Goal: Task Accomplishment & Management: Manage account settings

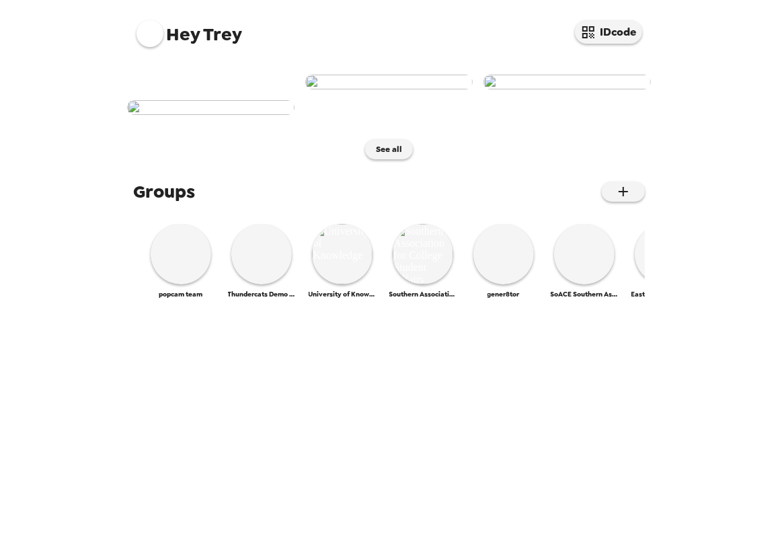
scroll to position [569, 0]
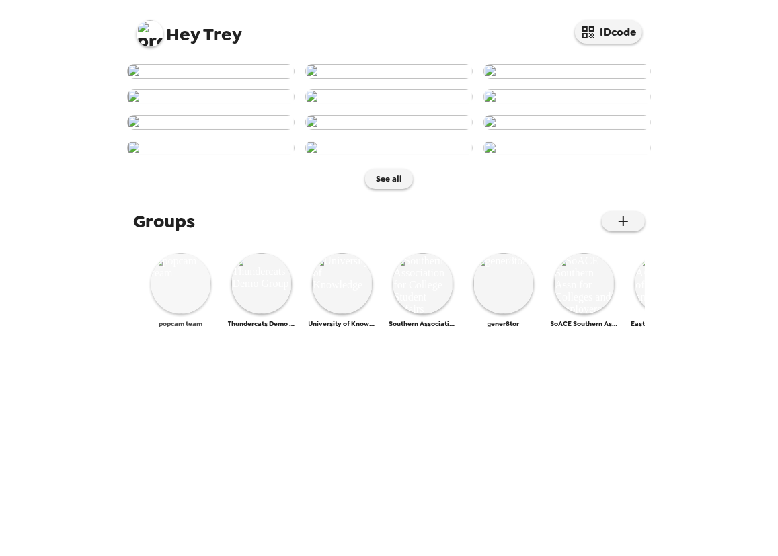
click at [161, 314] on img at bounding box center [181, 283] width 61 height 61
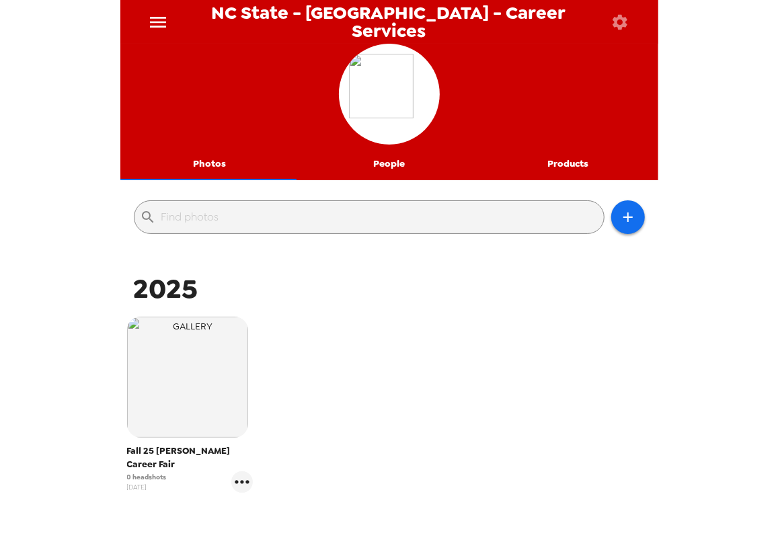
scroll to position [183, 0]
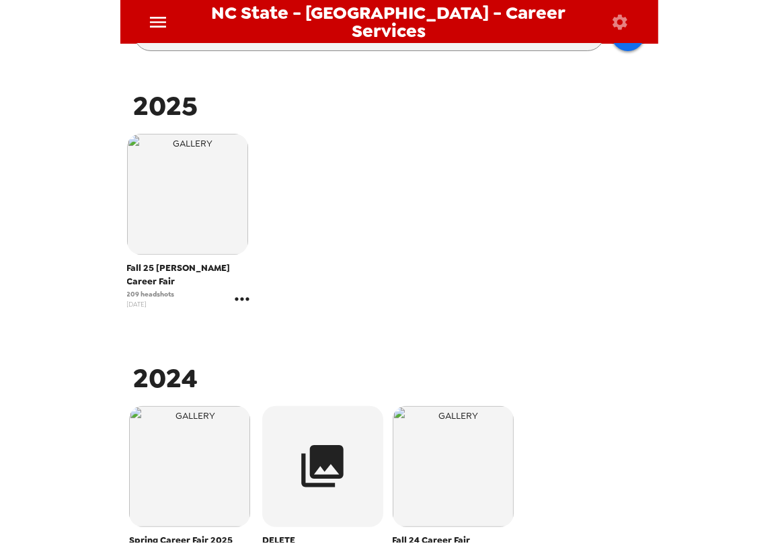
click at [241, 288] on icon "gallery menu" at bounding box center [242, 299] width 22 height 22
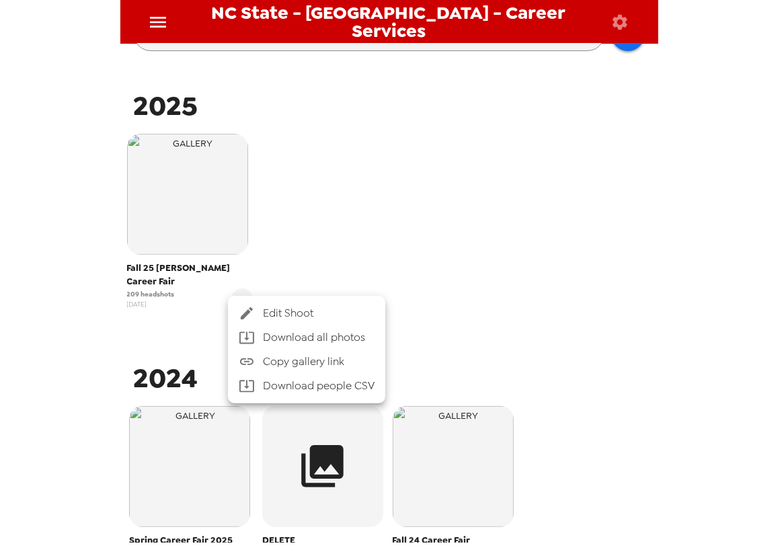
click at [286, 311] on span "Edit Shoot" at bounding box center [319, 313] width 112 height 16
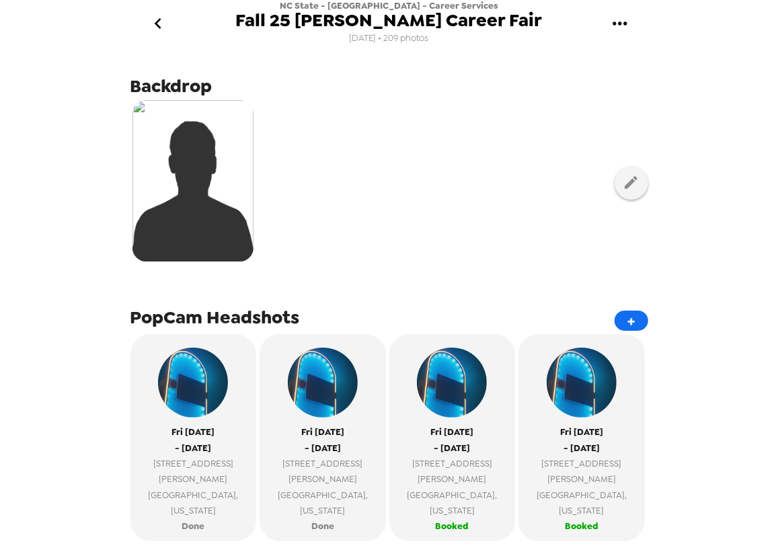
scroll to position [148, 0]
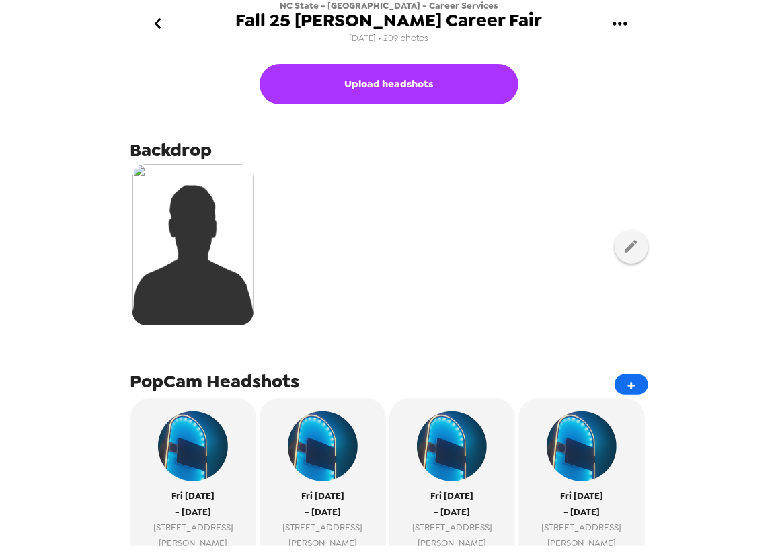
click at [157, 27] on icon "go back" at bounding box center [158, 24] width 22 height 22
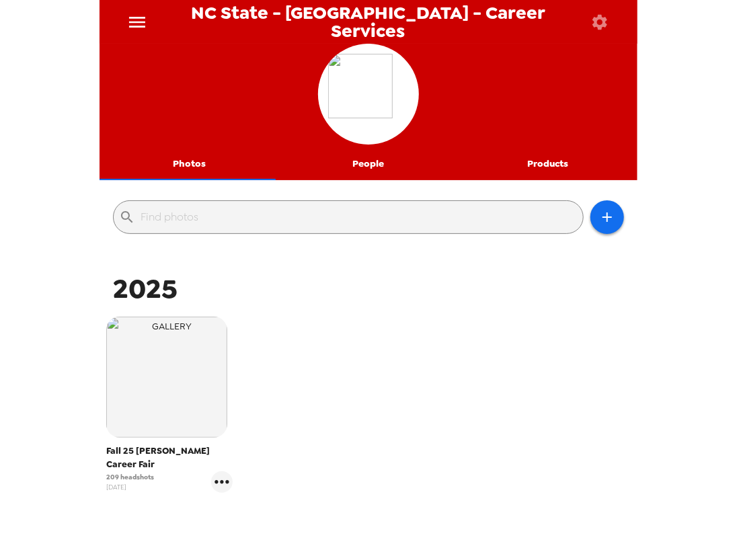
click at [351, 315] on div "Fall 25 Poole Career Fair 209 headshots 8/26/25" at bounding box center [368, 414] width 531 height 203
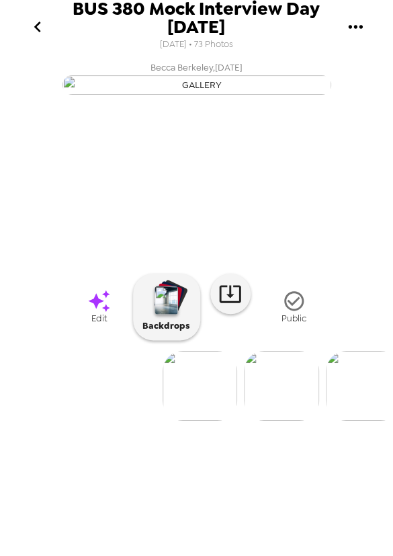
click at [42, 20] on icon "go back" at bounding box center [38, 27] width 22 height 22
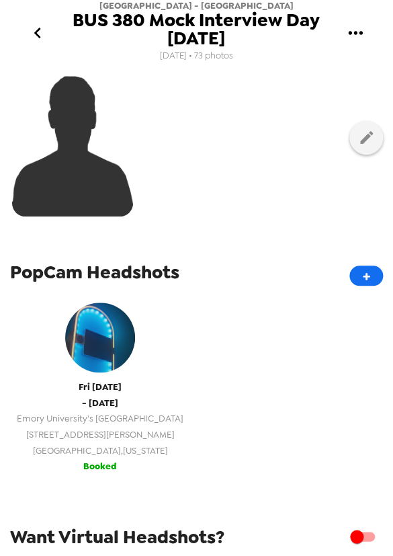
scroll to position [244, 0]
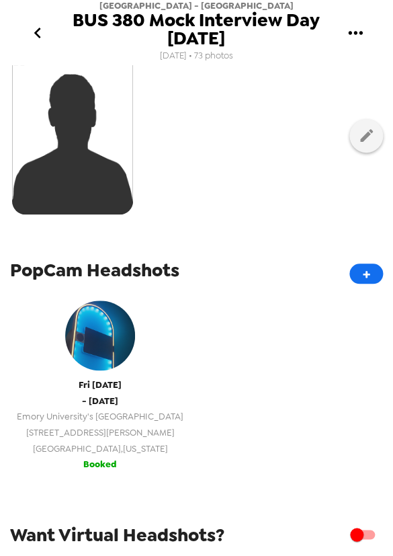
click at [120, 426] on span "1300 Clifton Road North East" at bounding box center [100, 431] width 167 height 15
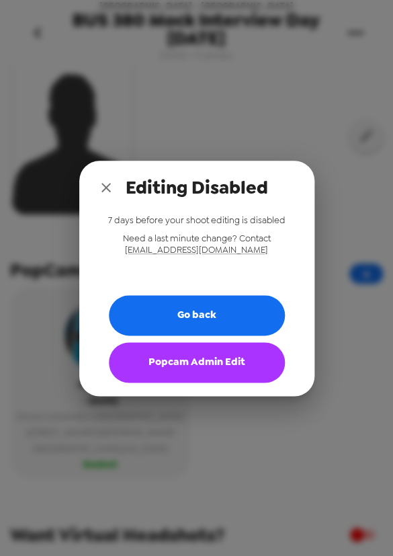
click at [211, 375] on button "Popcam Admin Edit" at bounding box center [197, 362] width 176 height 40
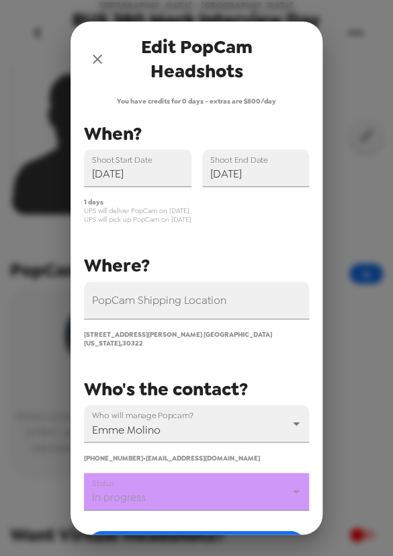
click at [190, 478] on body "Emory University - Goizueta Business School BUS 380 Mock Interview Day 9/26/25 …" at bounding box center [196, 278] width 393 height 556
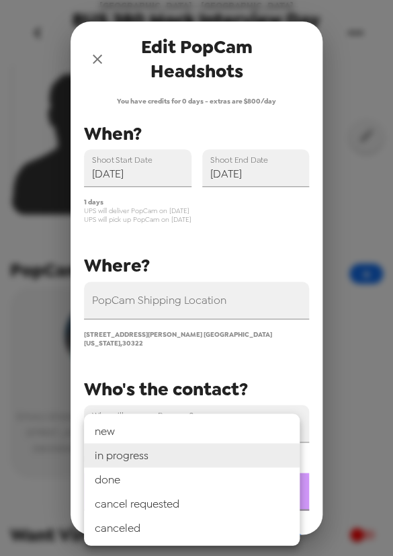
click at [171, 479] on li "done" at bounding box center [192, 479] width 216 height 24
type input "done"
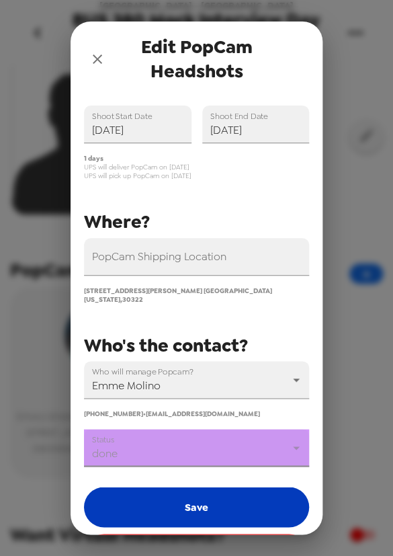
scroll to position [89, 0]
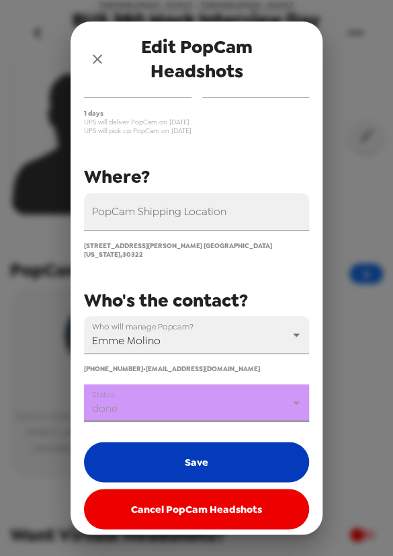
click at [197, 450] on button "Save" at bounding box center [196, 462] width 225 height 40
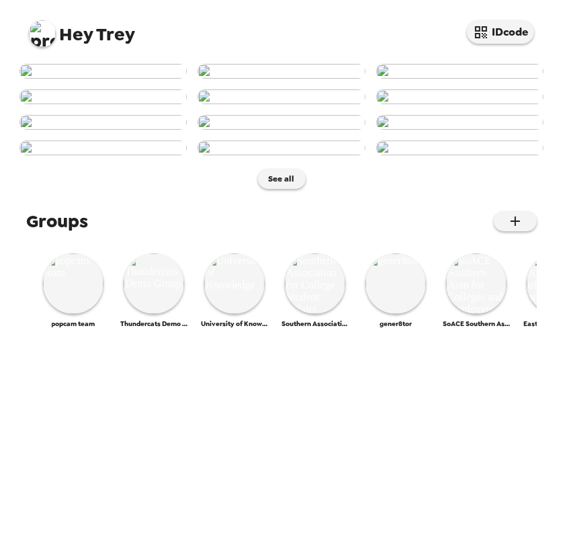
click at [35, 33] on img at bounding box center [42, 33] width 27 height 27
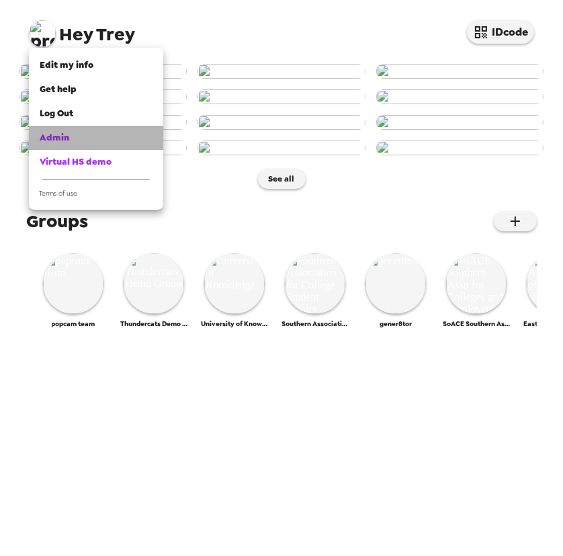
click at [80, 135] on div "Admin" at bounding box center [96, 137] width 113 height 13
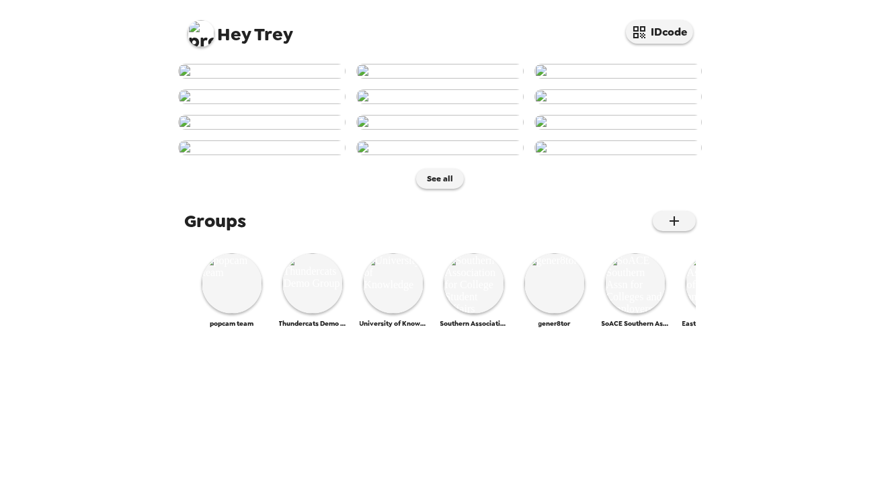
click at [202, 34] on img at bounding box center [201, 33] width 27 height 27
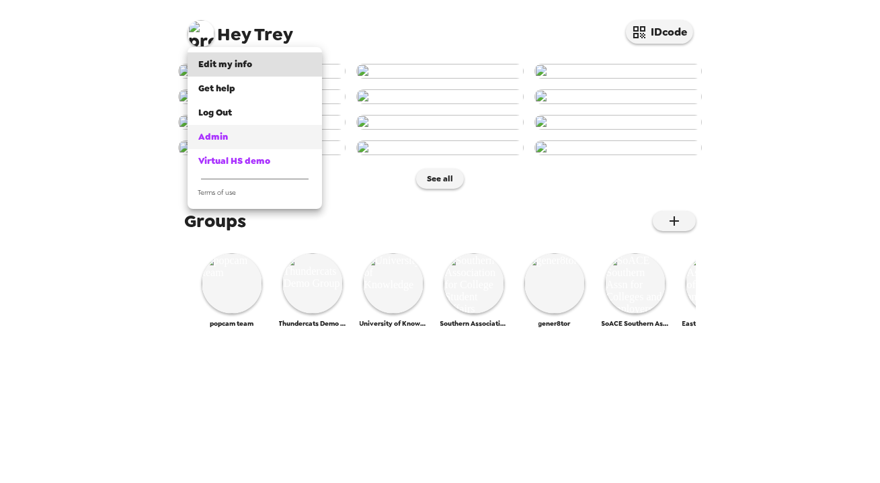
click at [225, 131] on span "Admin" at bounding box center [213, 136] width 30 height 11
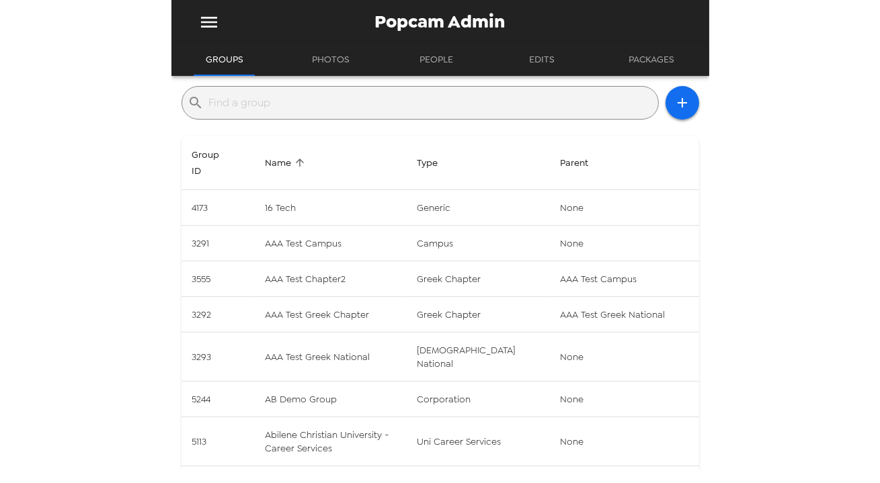
click at [338, 105] on input "text" at bounding box center [431, 103] width 444 height 22
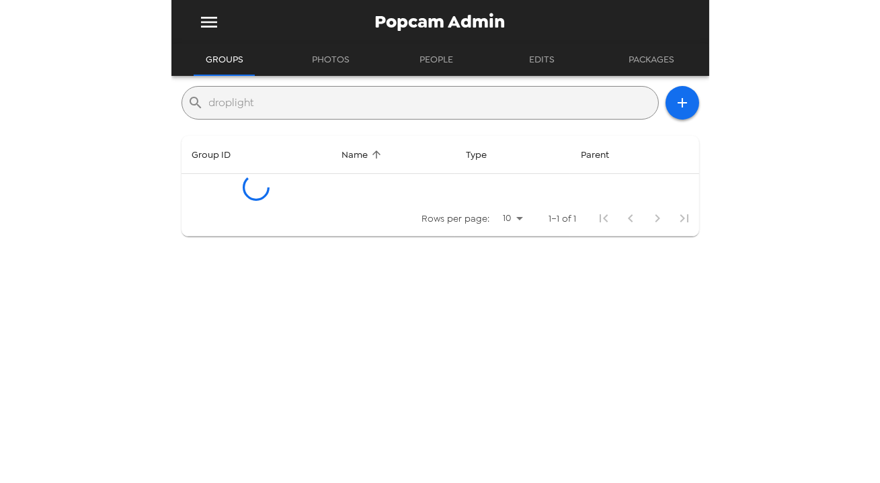
type input "droplight"
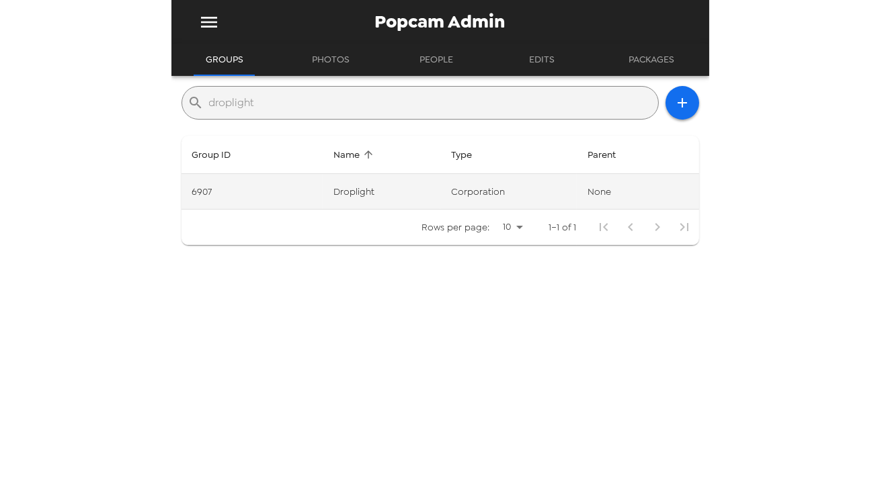
click at [379, 195] on td "Droplight" at bounding box center [382, 192] width 118 height 36
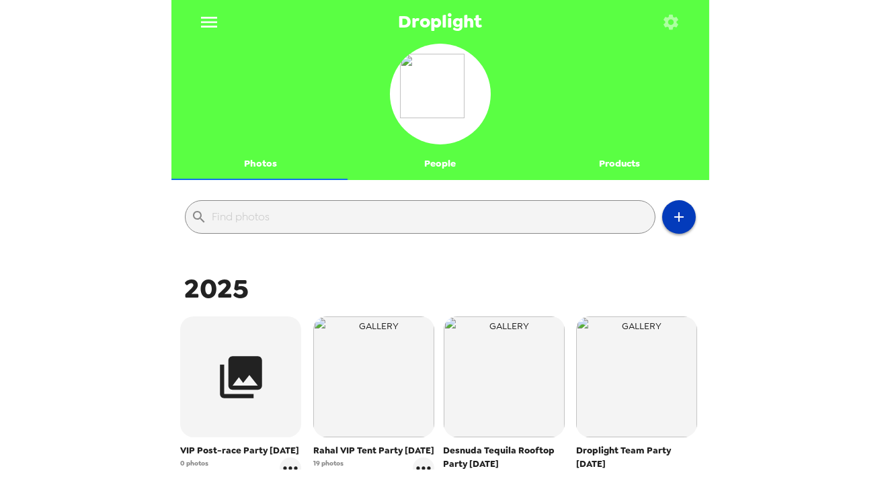
click at [676, 215] on icon "button" at bounding box center [679, 217] width 16 height 16
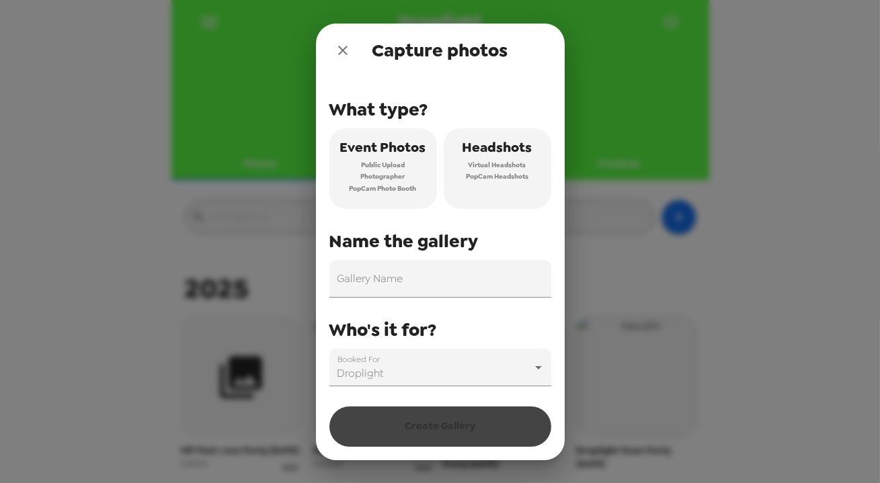
click at [382, 157] on span "Event Photos" at bounding box center [383, 148] width 86 height 24
click at [401, 294] on input "Gallery Name" at bounding box center [440, 279] width 222 height 38
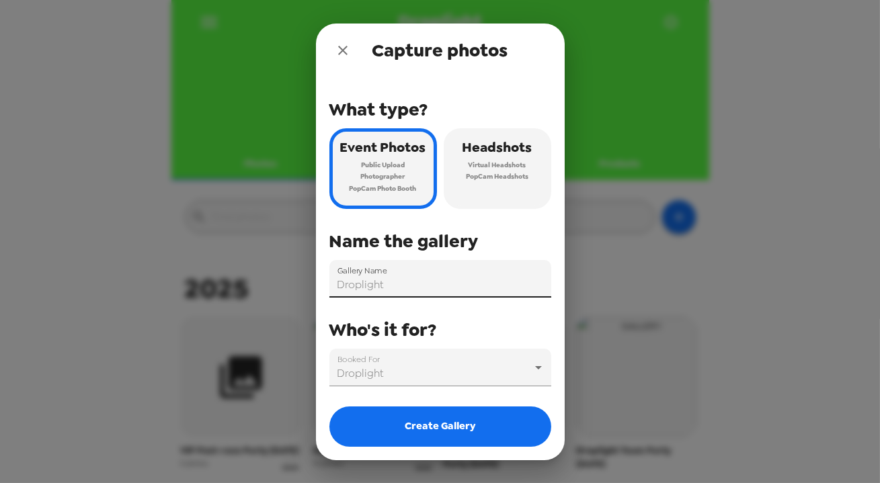
type input "Droplight"
